Goal: Task Accomplishment & Management: Use online tool/utility

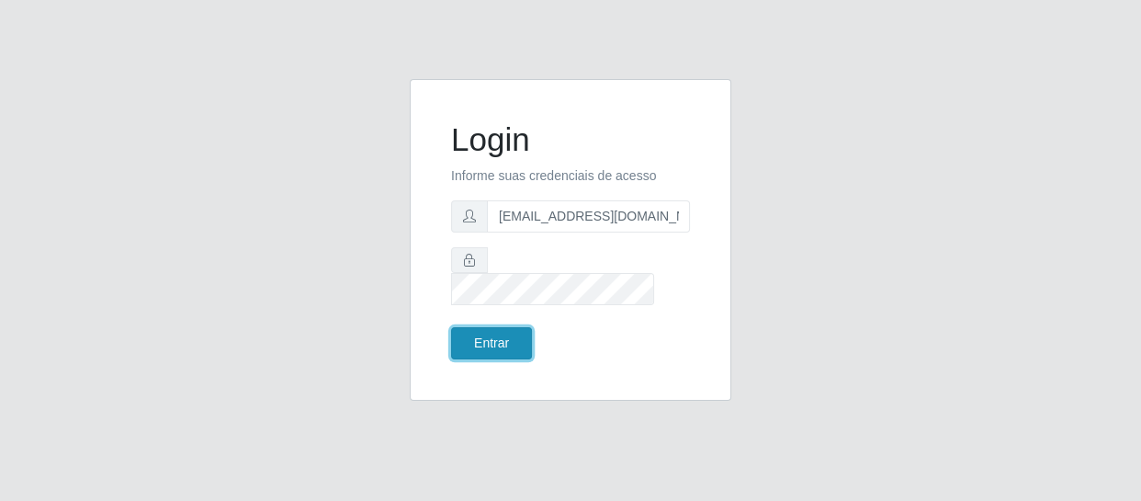
click at [479, 327] on button "Entrar" at bounding box center [491, 343] width 81 height 32
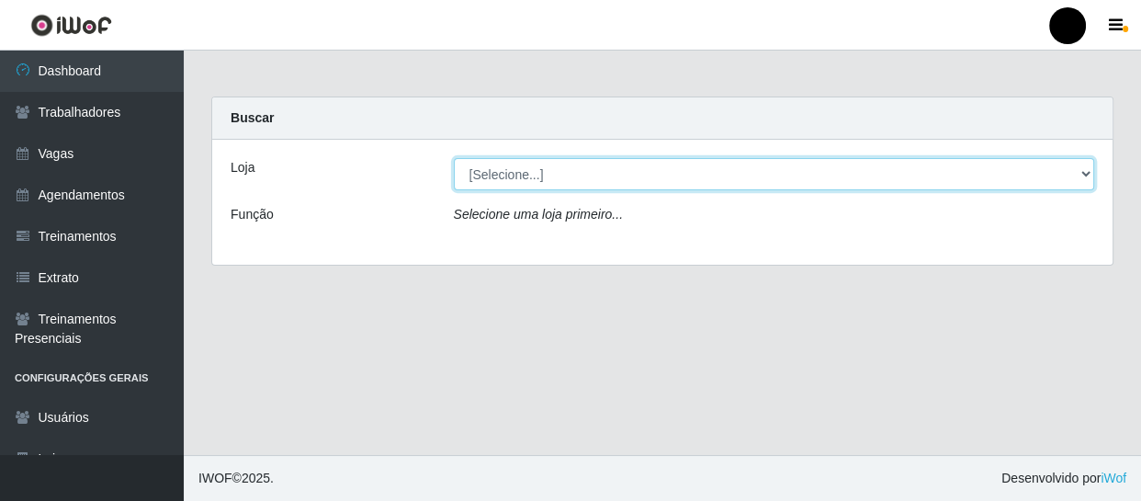
click at [1084, 173] on select "[Selecione...] SuperFácil Atacado - Emaús SuperFácil Atacado - Rodoviária Super…" at bounding box center [774, 174] width 641 height 32
select select "408"
click at [454, 158] on select "[Selecione...] SuperFácil Atacado - Emaús SuperFácil Atacado - Rodoviária Super…" at bounding box center [774, 174] width 641 height 32
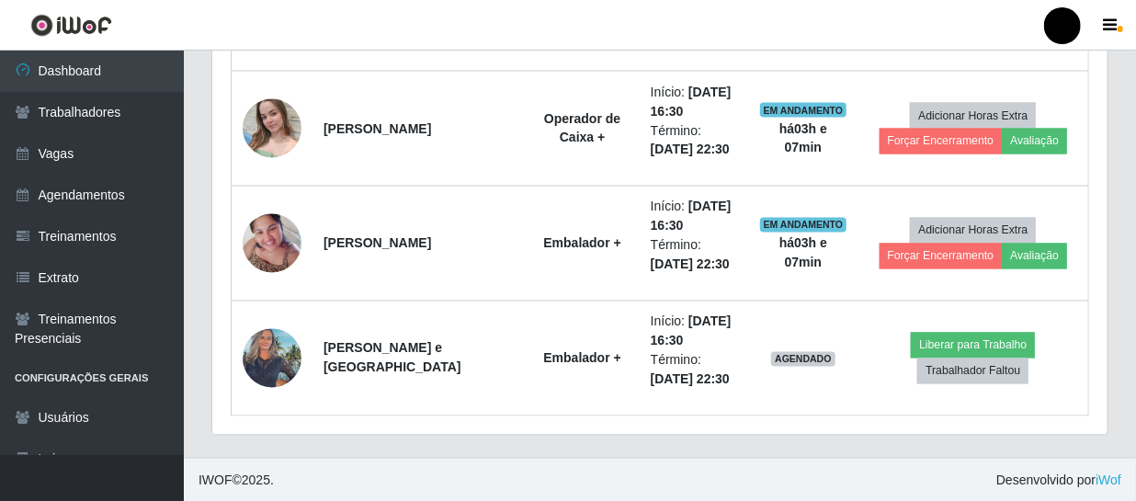
scroll to position [1424, 0]
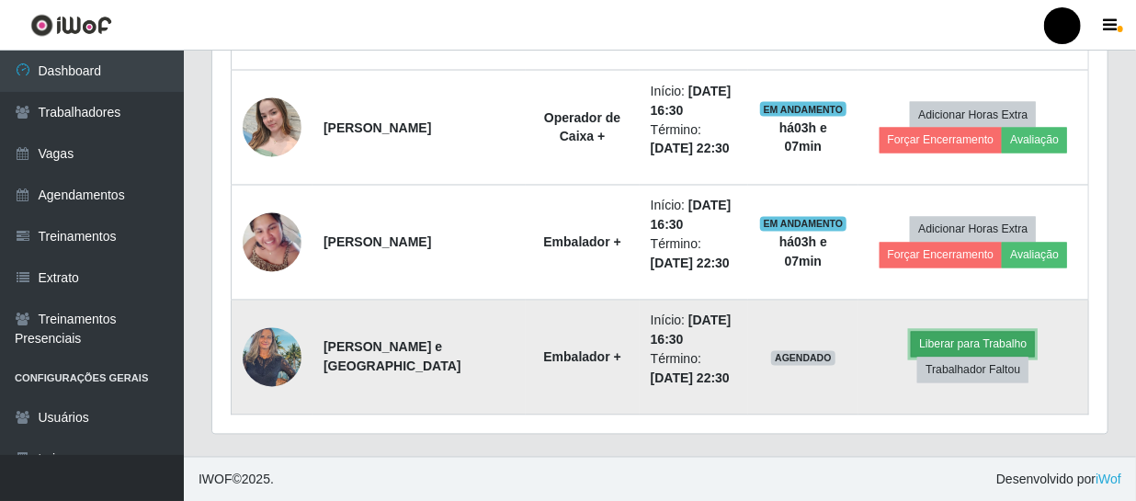
click at [978, 345] on button "Liberar para Trabalho" at bounding box center [973, 345] width 124 height 26
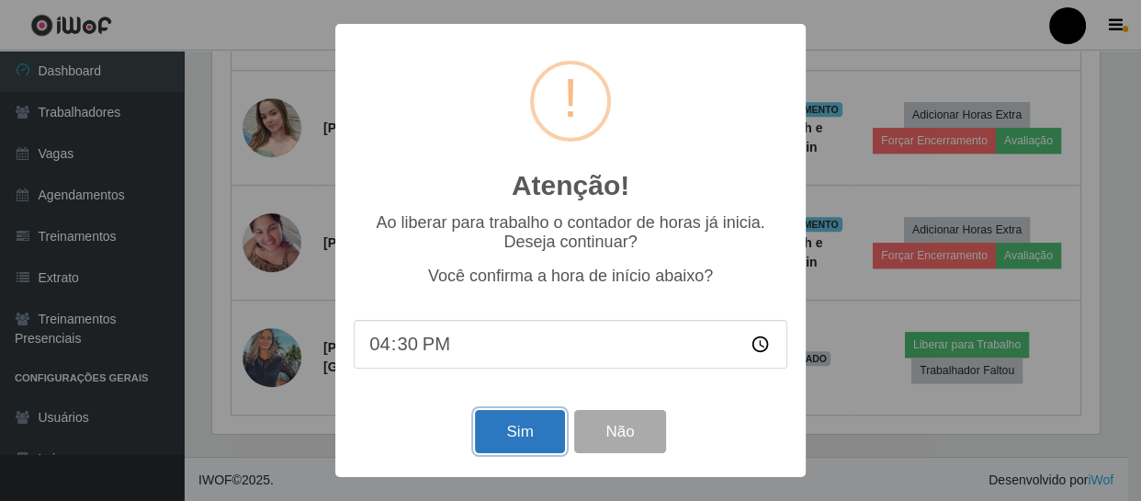
click at [497, 439] on button "Sim" at bounding box center [519, 431] width 89 height 43
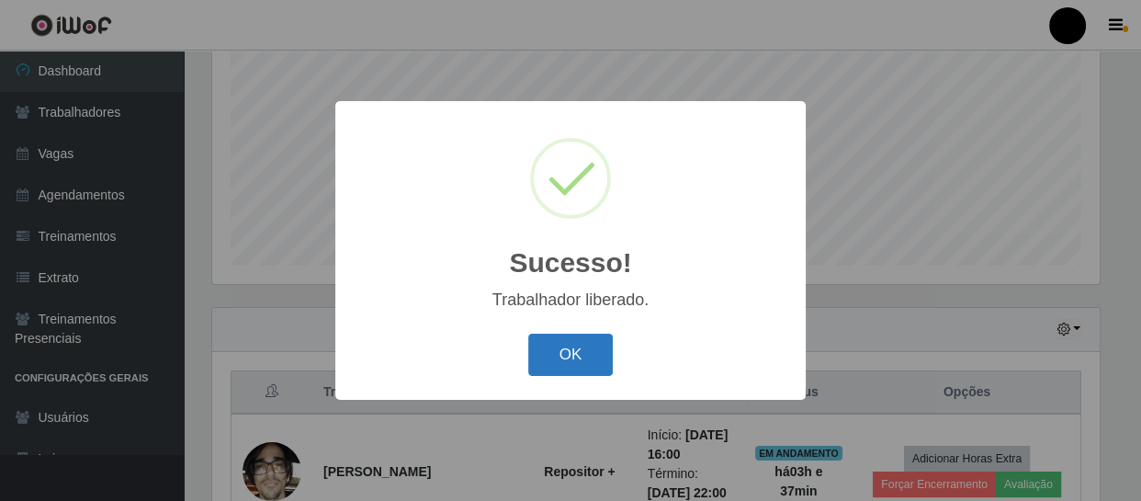
click at [547, 352] on button "OK" at bounding box center [570, 355] width 85 height 43
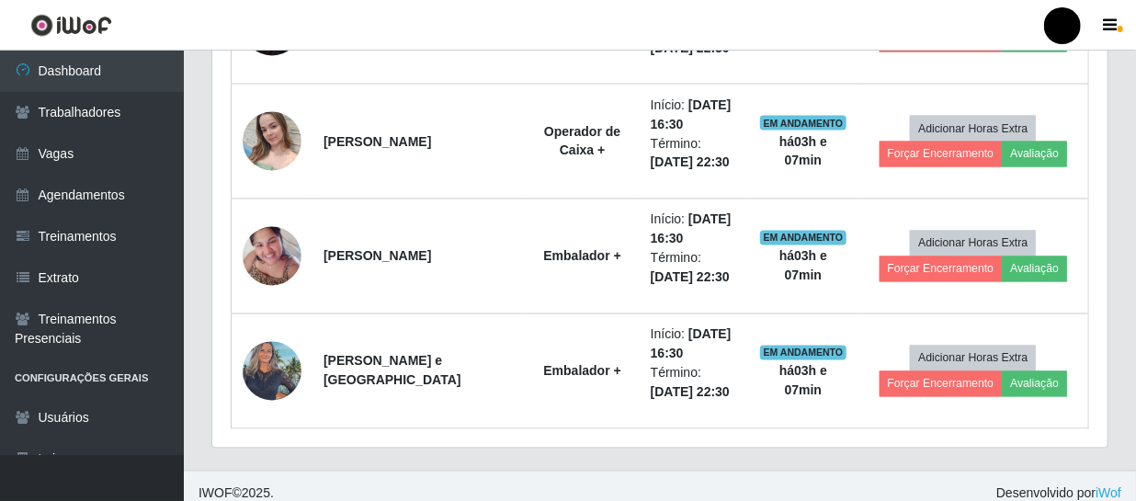
scroll to position [1424, 0]
